Goal: Information Seeking & Learning: Learn about a topic

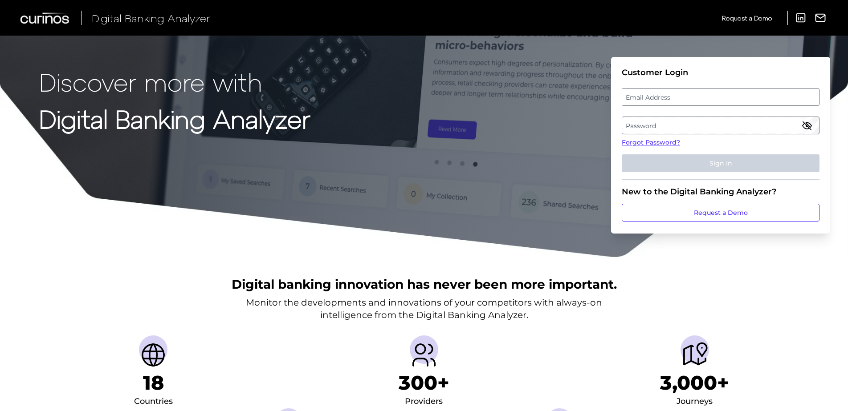
click at [716, 90] on label "Email Address" at bounding box center [720, 97] width 196 height 16
click at [716, 90] on input "email" at bounding box center [721, 97] width 198 height 18
type input "[EMAIL_ADDRESS][DOMAIN_NAME]"
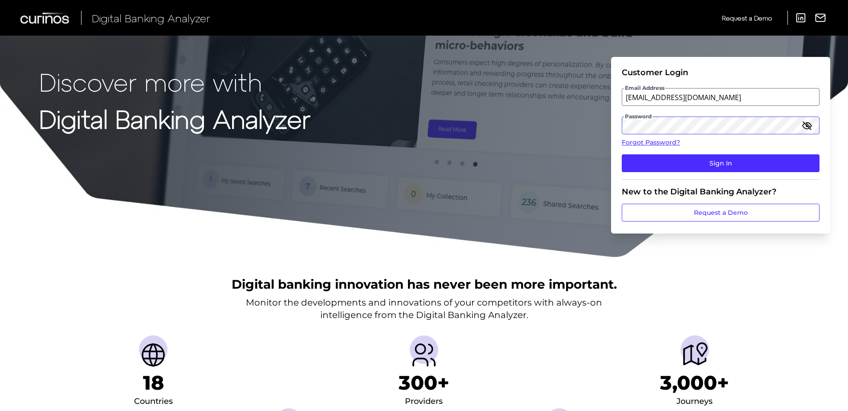
click at [622, 155] on button "Sign In" at bounding box center [721, 164] width 198 height 18
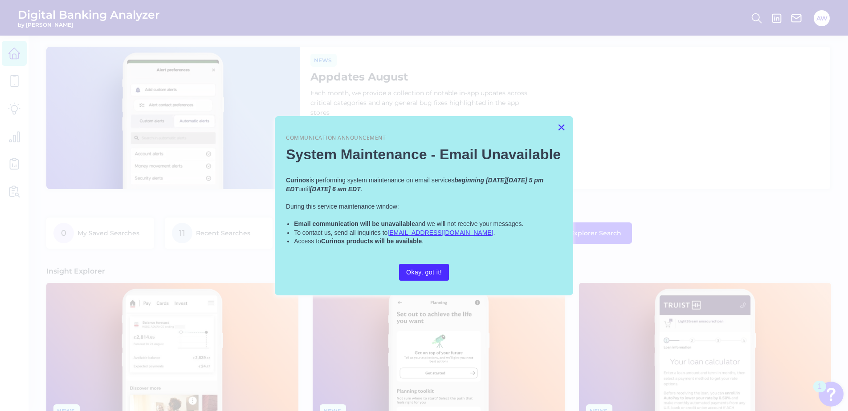
click at [563, 123] on button "×" at bounding box center [561, 127] width 8 height 14
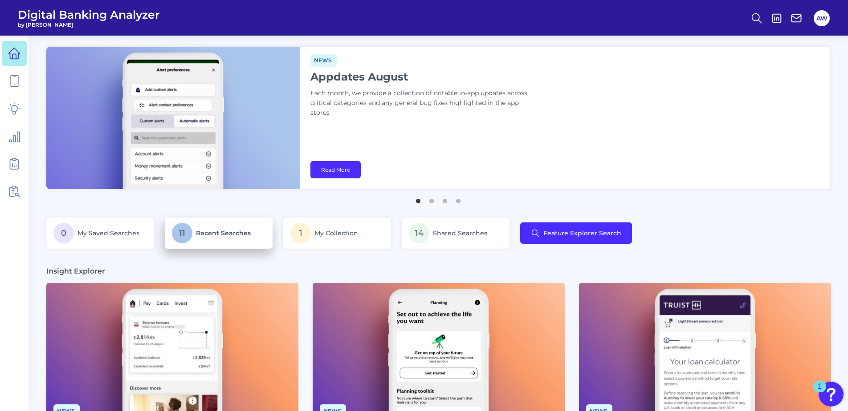
click at [191, 243] on p "11 Recent Searches" at bounding box center [219, 233] width 94 height 20
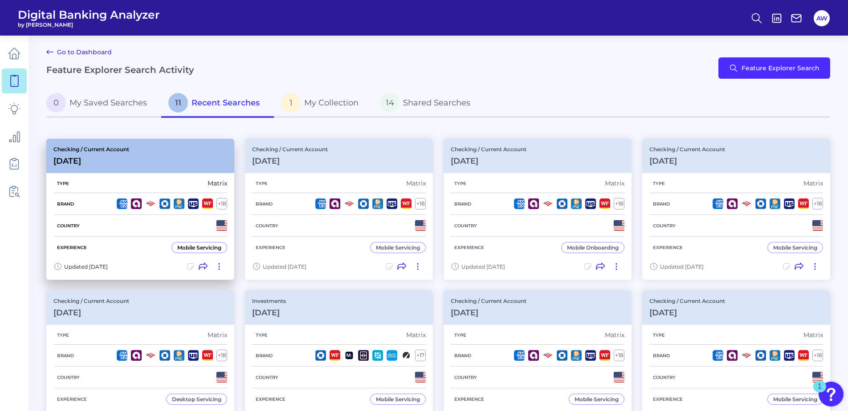
click at [98, 162] on h3 "[DATE]" at bounding box center [91, 161] width 76 height 10
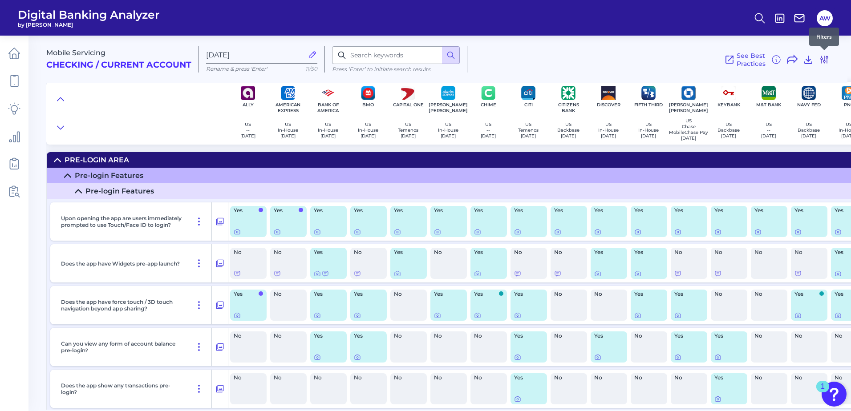
click at [829, 62] on icon at bounding box center [824, 59] width 11 height 11
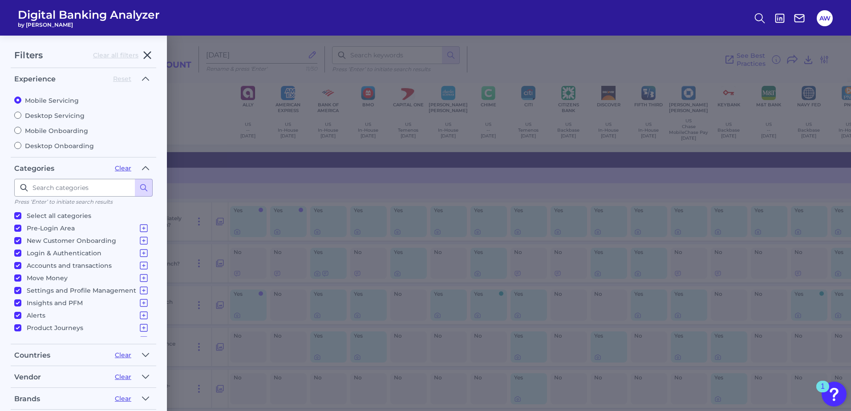
click at [152, 54] on icon "button" at bounding box center [147, 55] width 11 height 11
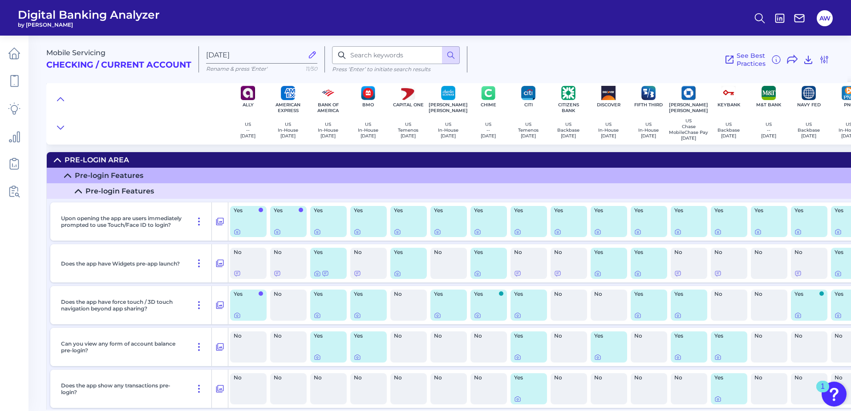
click at [187, 106] on div at bounding box center [137, 113] width 182 height 62
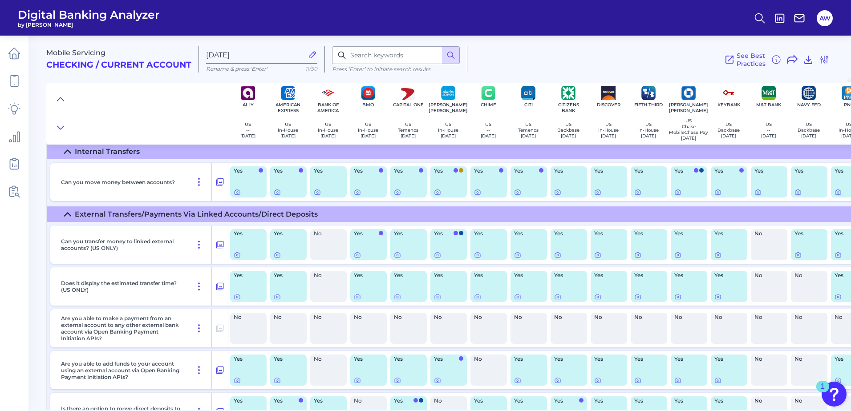
scroll to position [6644, 0]
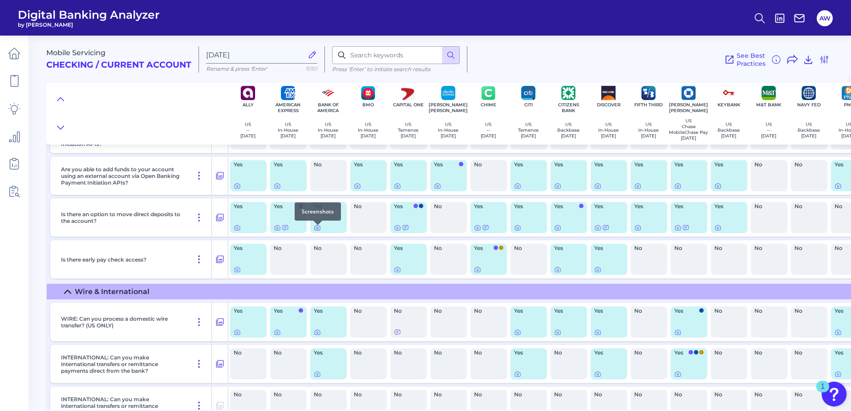
click at [321, 230] on icon at bounding box center [317, 227] width 7 height 7
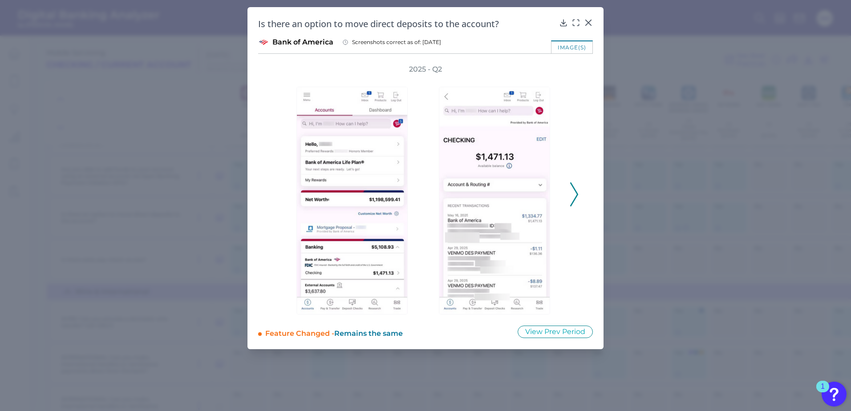
click at [568, 202] on div "2025 - Q2" at bounding box center [426, 190] width 306 height 250
click at [571, 199] on icon at bounding box center [574, 195] width 8 height 24
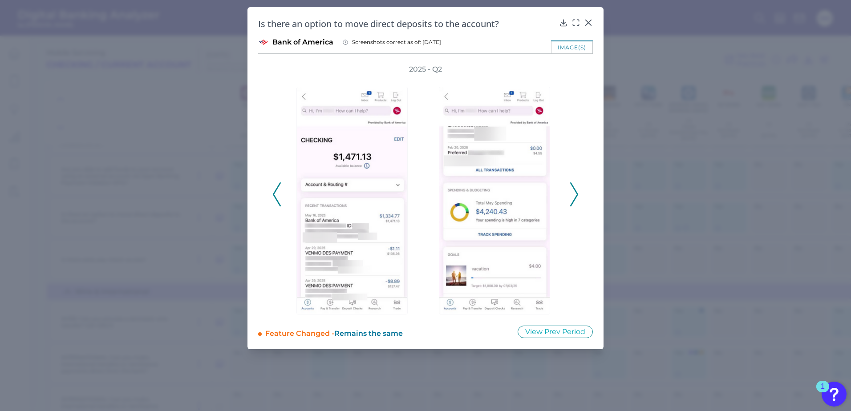
click at [574, 193] on icon at bounding box center [574, 195] width 8 height 24
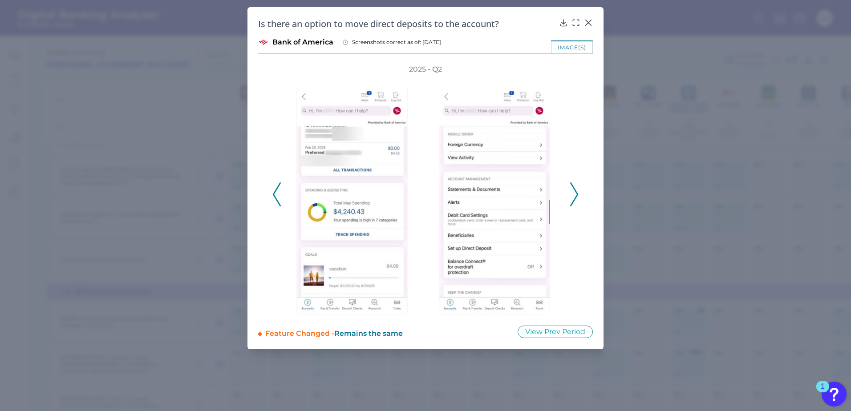
click at [574, 193] on icon at bounding box center [574, 195] width 8 height 24
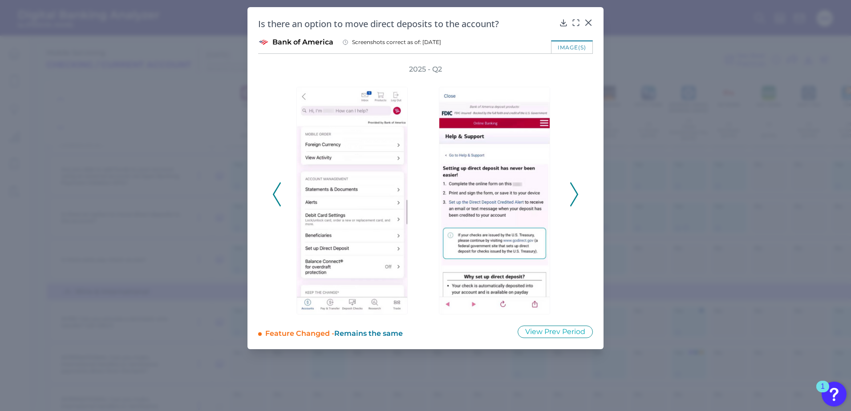
click at [574, 193] on icon at bounding box center [574, 195] width 8 height 24
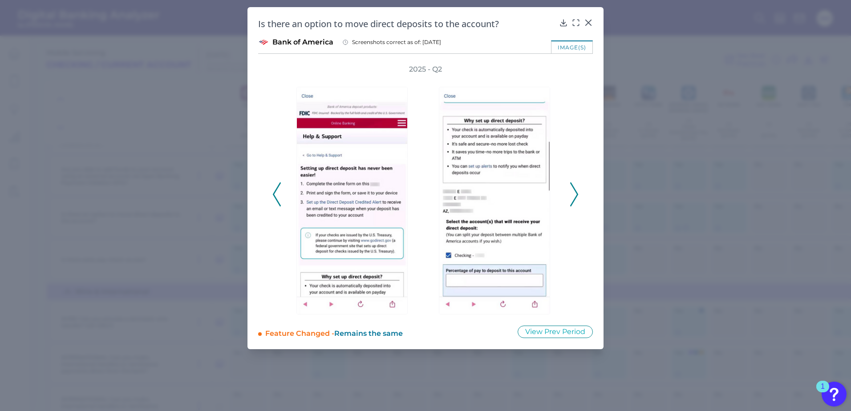
click at [574, 193] on icon at bounding box center [574, 195] width 8 height 24
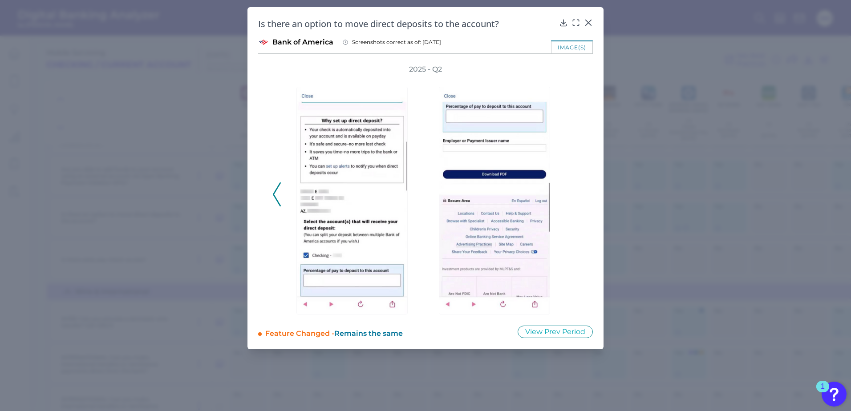
click at [574, 193] on div "2025 - Q2" at bounding box center [426, 190] width 306 height 250
click at [281, 200] on button at bounding box center [277, 195] width 9 height 24
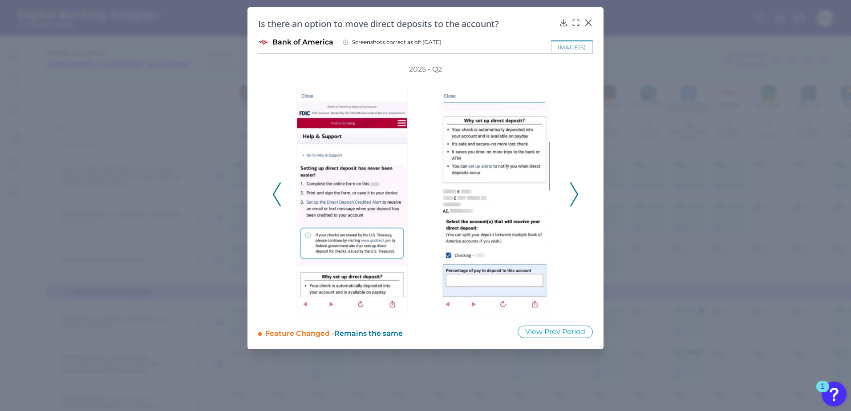
click at [281, 200] on button at bounding box center [277, 195] width 9 height 24
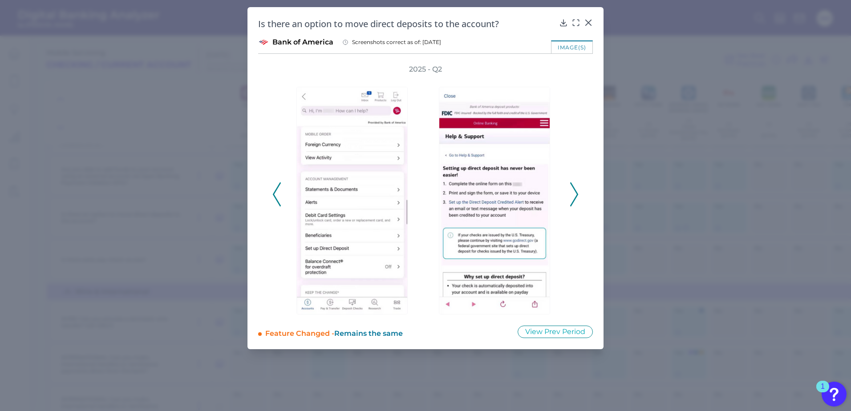
click at [281, 200] on button at bounding box center [277, 195] width 9 height 24
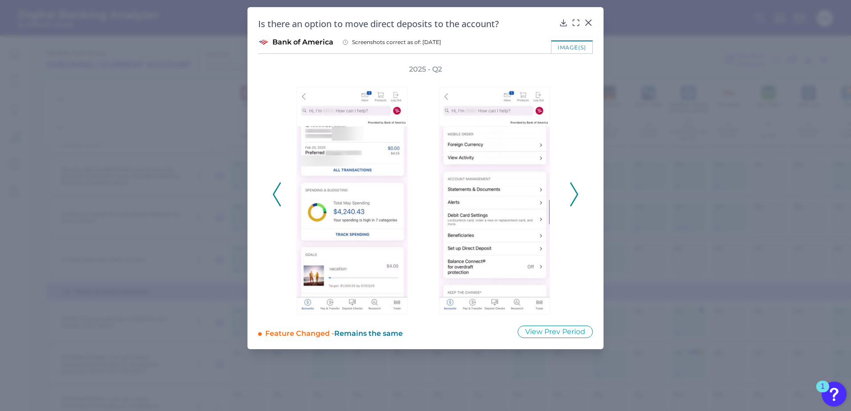
click at [281, 200] on button at bounding box center [277, 195] width 9 height 24
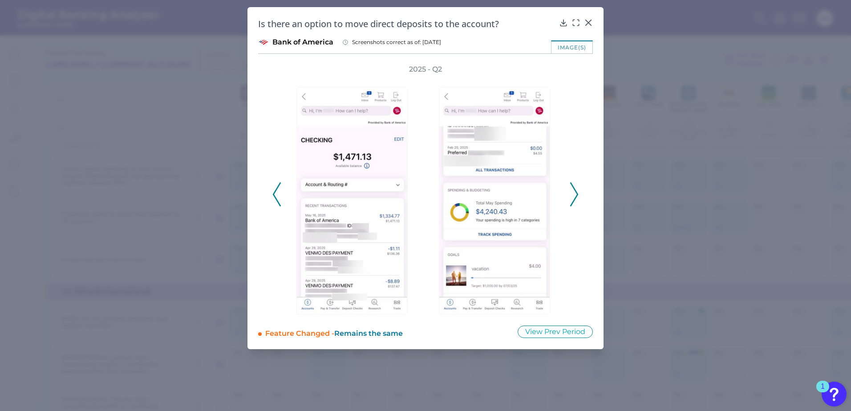
click at [281, 200] on button at bounding box center [277, 195] width 9 height 24
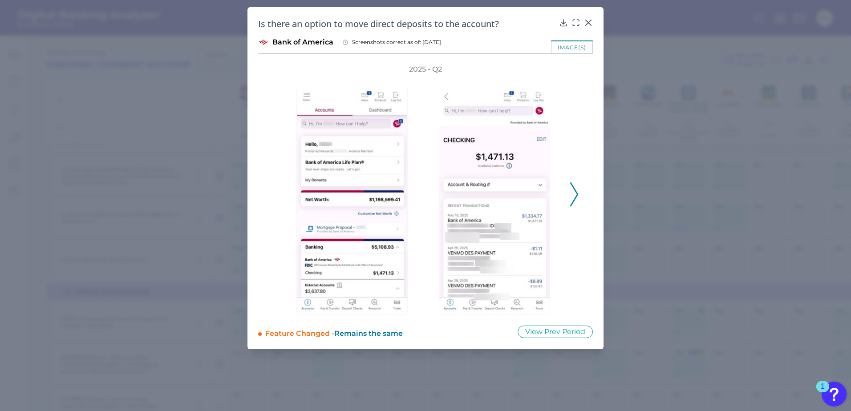
click at [280, 200] on div "2025 - Q2" at bounding box center [426, 190] width 306 height 250
click at [573, 205] on icon at bounding box center [574, 195] width 8 height 24
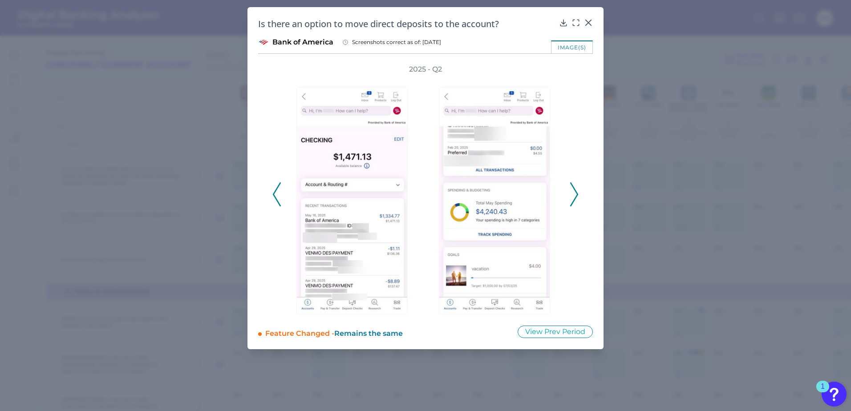
click at [574, 194] on icon at bounding box center [574, 195] width 8 height 24
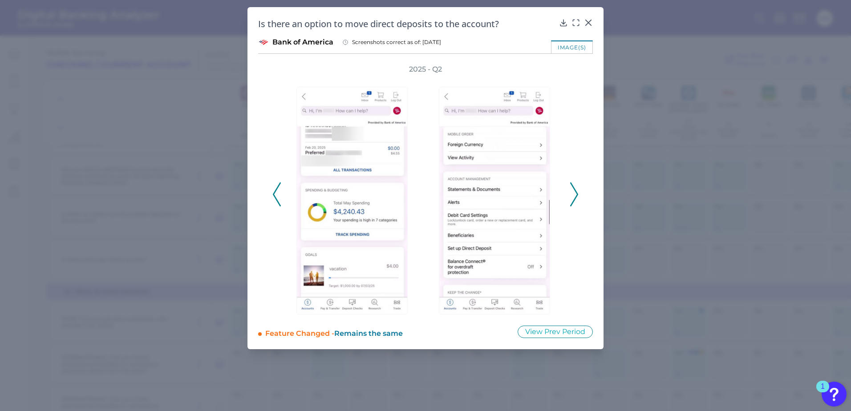
click at [574, 193] on icon at bounding box center [574, 195] width 8 height 24
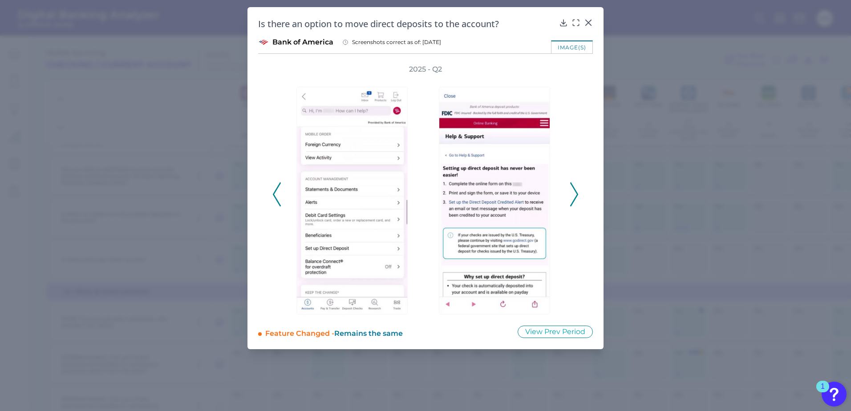
click at [572, 190] on icon at bounding box center [574, 195] width 8 height 24
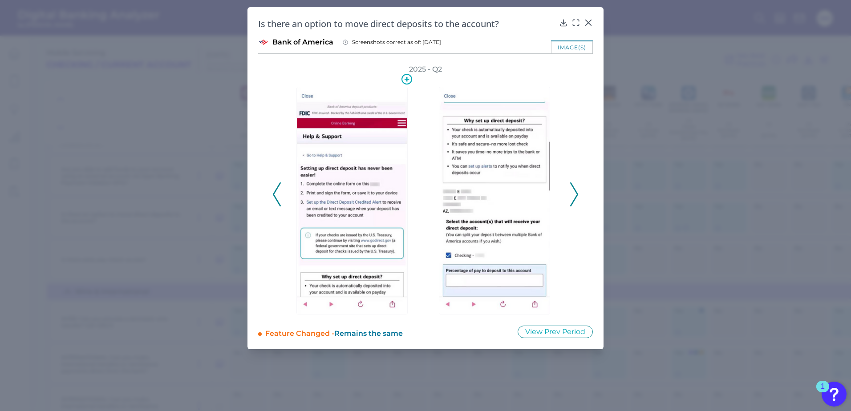
click at [338, 200] on img at bounding box center [352, 201] width 111 height 228
click at [584, 18] on div "Is there an option to move direct deposits to the account?" at bounding box center [425, 24] width 335 height 12
click at [587, 21] on icon at bounding box center [588, 22] width 5 height 5
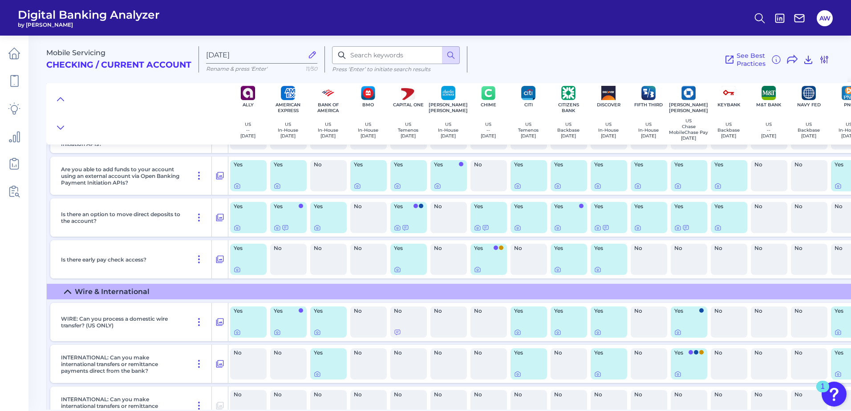
click at [823, 58] on icon at bounding box center [824, 59] width 11 height 11
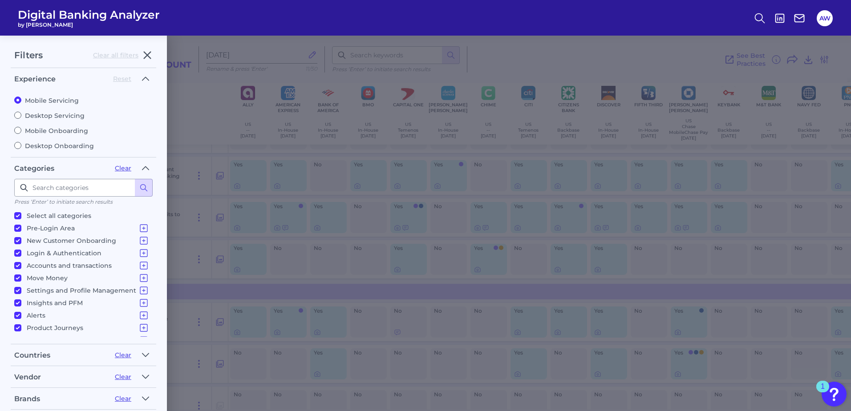
click at [38, 103] on label "Mobile Servicing" at bounding box center [83, 101] width 138 height 8
click at [21, 103] on input "Mobile Servicing" at bounding box center [17, 100] width 7 height 7
click at [37, 134] on label "Mobile Onboarding" at bounding box center [83, 131] width 138 height 8
click at [21, 134] on input "Mobile Onboarding" at bounding box center [17, 130] width 7 height 7
radio input "true"
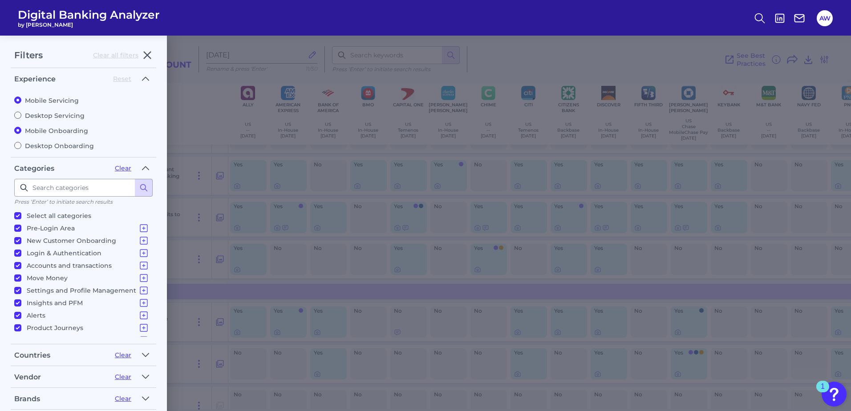
radio input "false"
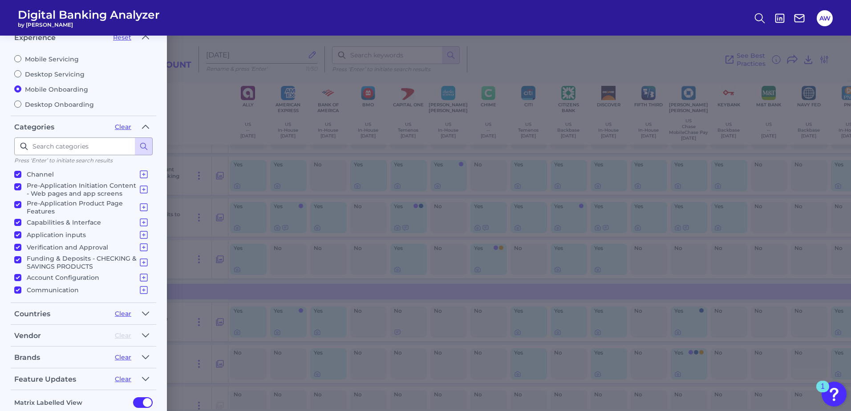
scroll to position [92, 0]
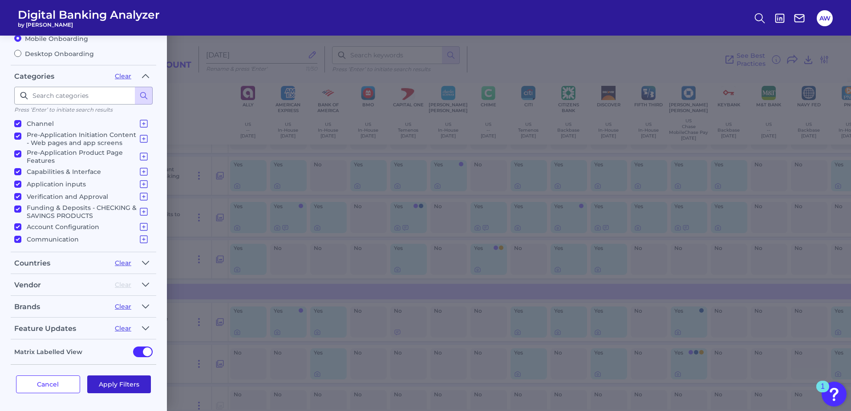
click at [125, 382] on button "Apply Filters" at bounding box center [119, 385] width 64 height 18
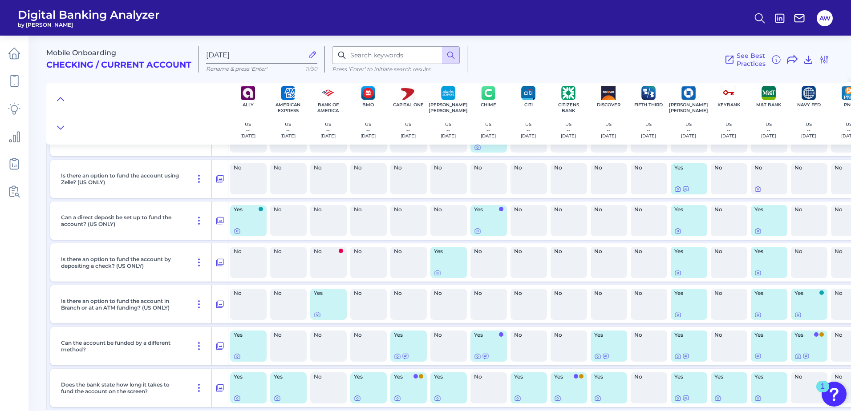
scroll to position [7014, 0]
